Goal: Check status

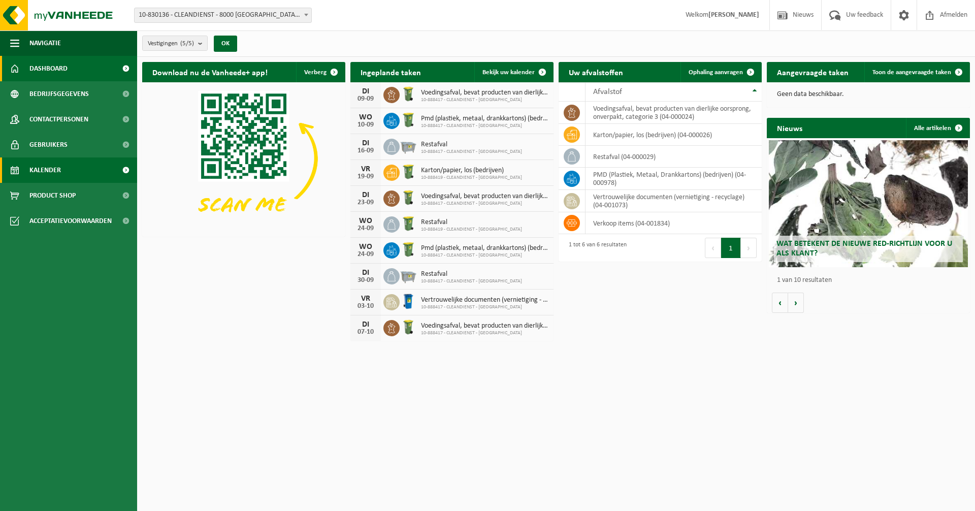
click at [87, 171] on link "Kalender" at bounding box center [68, 169] width 137 height 25
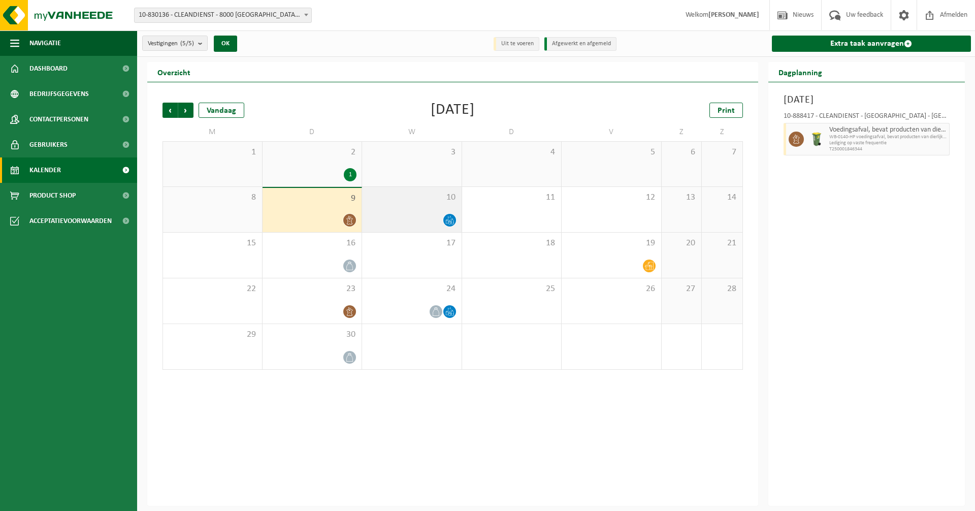
click at [454, 219] on icon at bounding box center [449, 220] width 9 height 9
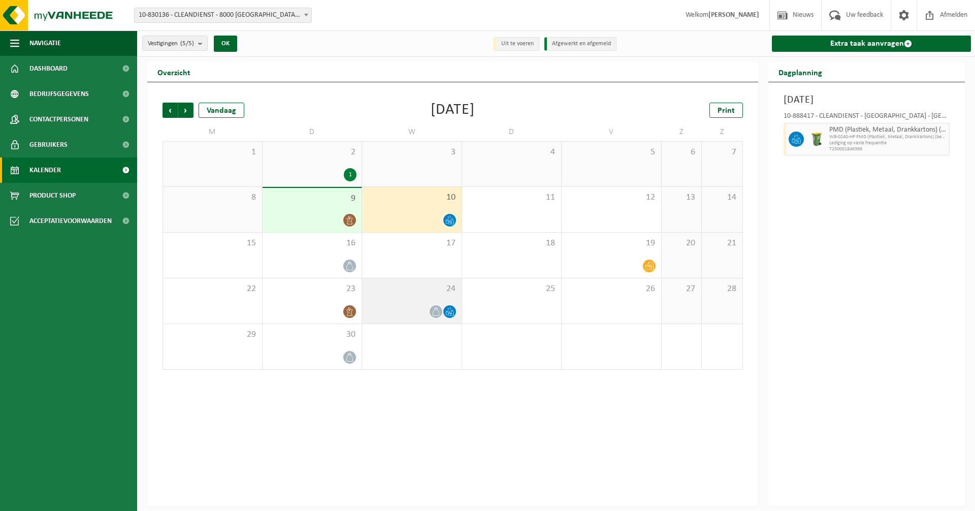
click at [427, 302] on div "24" at bounding box center [412, 300] width 100 height 45
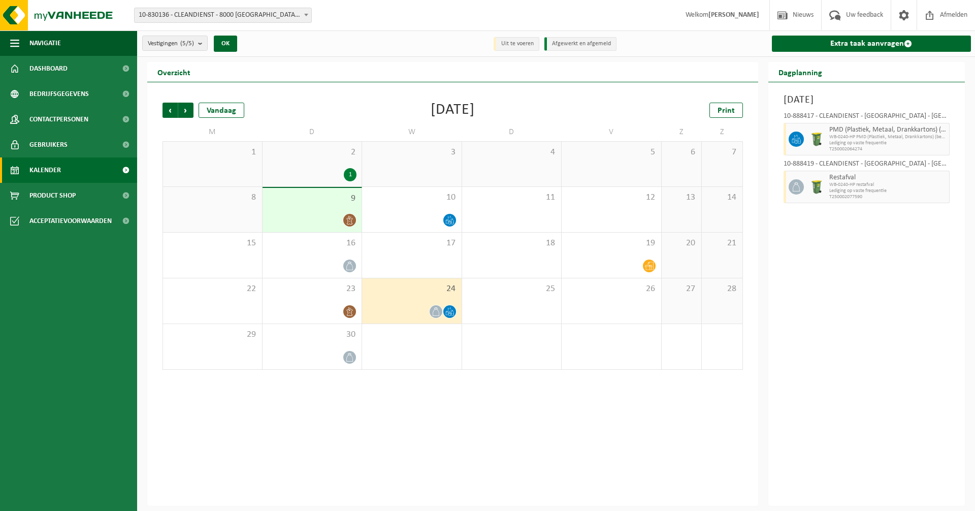
click at [365, 290] on div "24" at bounding box center [412, 300] width 100 height 45
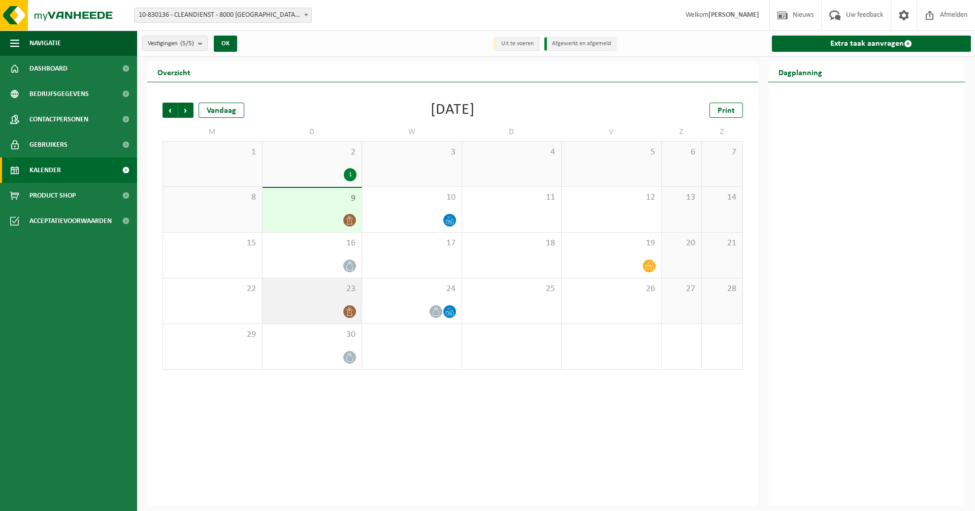
click at [344, 287] on span "23" at bounding box center [312, 288] width 89 height 11
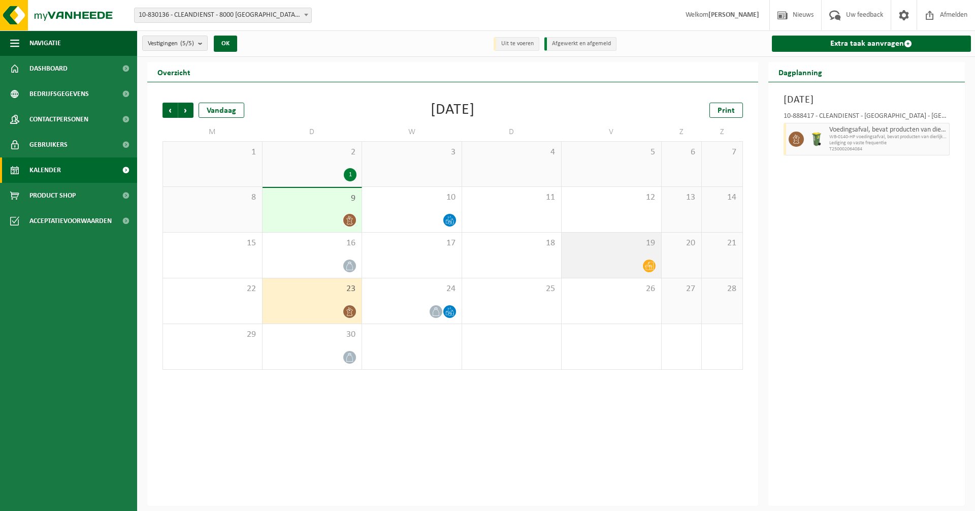
click at [610, 264] on div at bounding box center [611, 266] width 89 height 14
